Goal: Obtain resource: Obtain resource

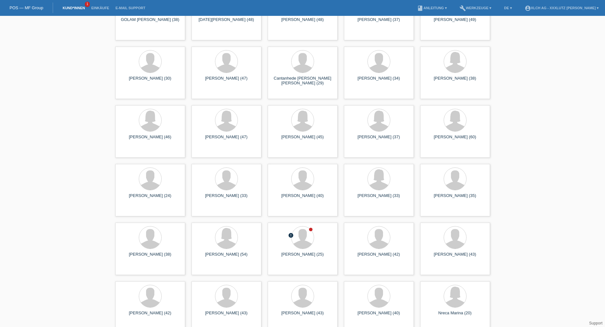
scroll to position [318, 0]
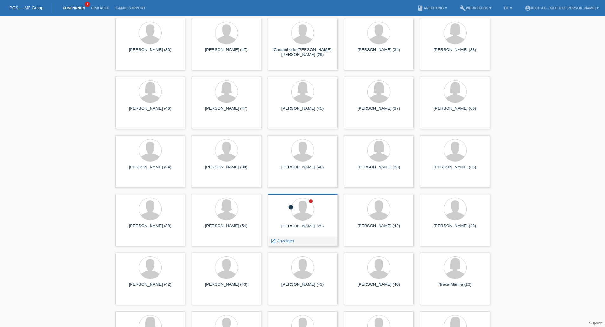
click at [305, 222] on div at bounding box center [303, 210] width 60 height 24
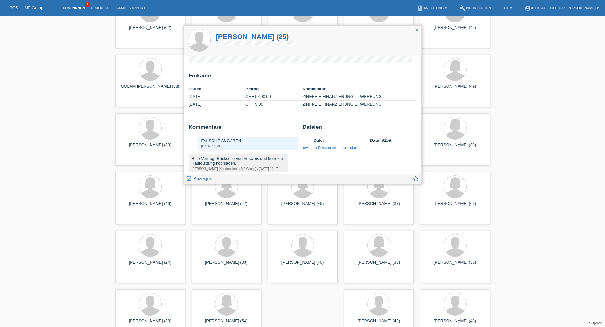
scroll to position [38, 0]
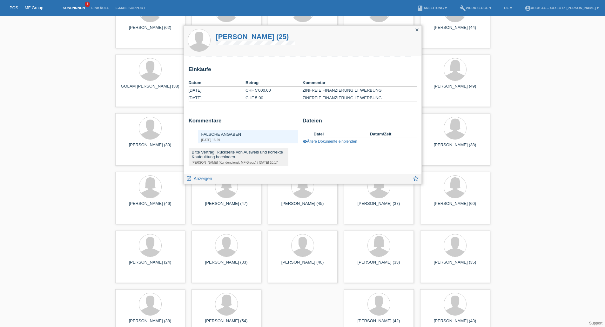
click at [341, 153] on div "Kommentare FALSCHE ANGABEN [DATE] 16:29 Bitte Vertrag, Rückseite von Ausweis un…" at bounding box center [303, 144] width 228 height 53
click at [204, 179] on span "Anzeigen" at bounding box center [203, 178] width 18 height 5
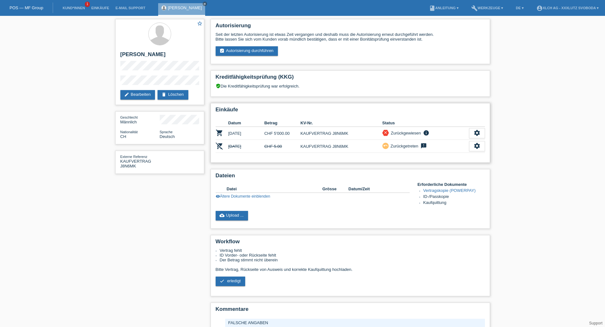
scroll to position [56, 0]
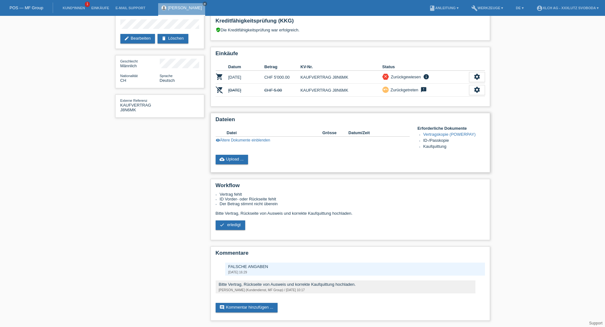
click at [439, 135] on link "Vertragskopie (POWERPAY)" at bounding box center [449, 134] width 52 height 5
